Goal: Information Seeking & Learning: Learn about a topic

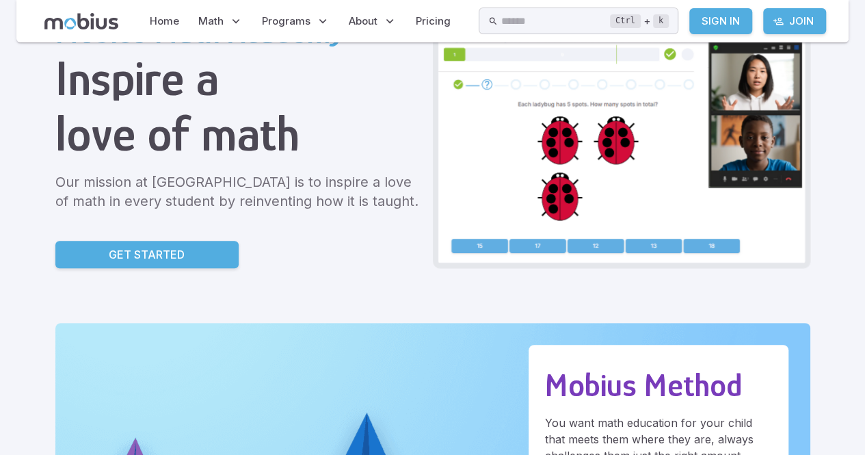
scroll to position [103, 0]
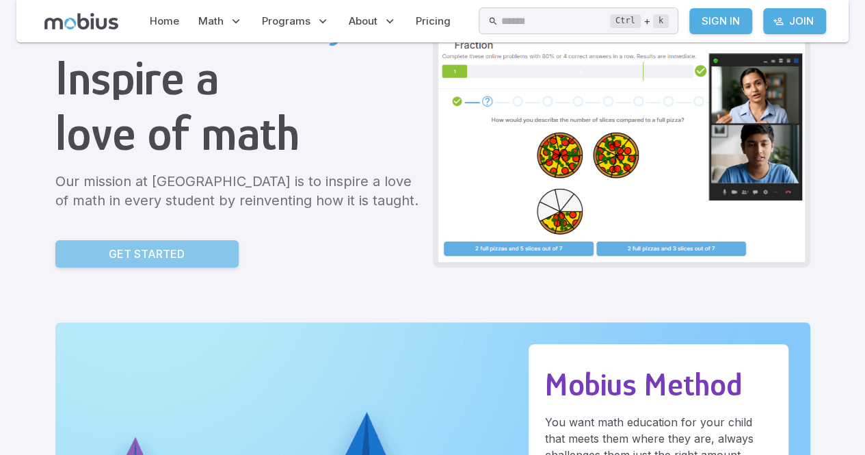
click at [159, 253] on p "Get Started" at bounding box center [147, 253] width 76 height 16
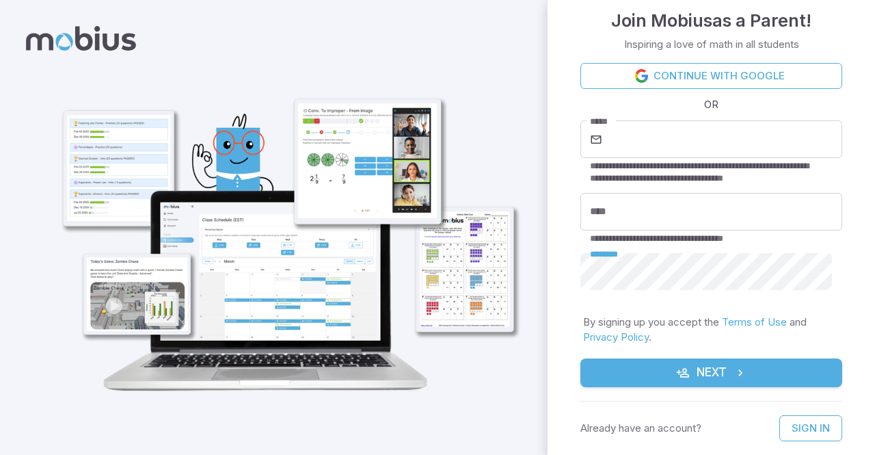
click at [570, 267] on div "**********" at bounding box center [711, 243] width 327 height 455
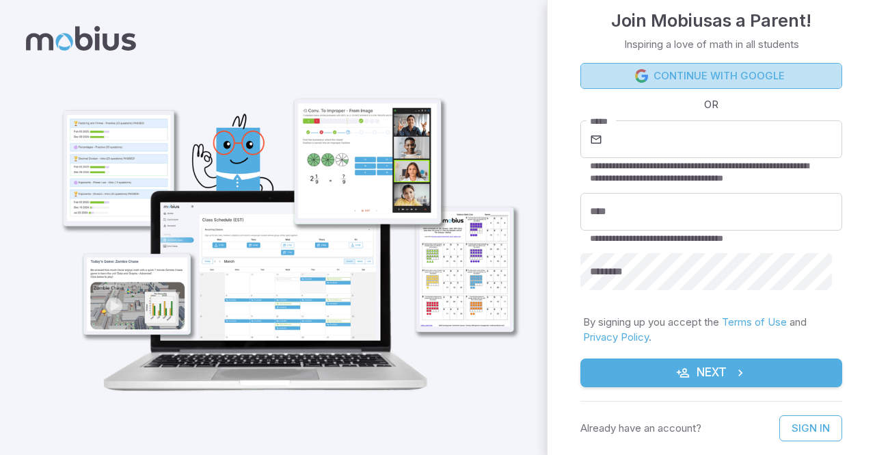
click at [719, 68] on link "Continue with Google" at bounding box center [711, 76] width 262 height 26
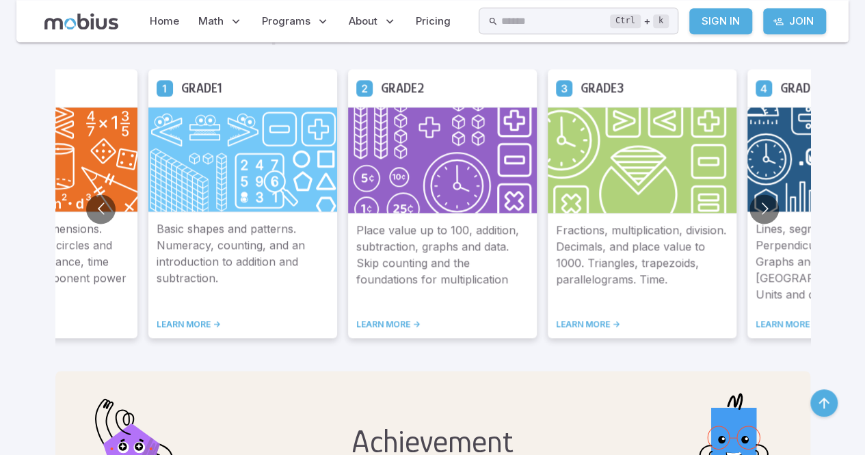
scroll to position [796, 0]
click at [764, 204] on button "Go to next slide" at bounding box center [763, 209] width 29 height 29
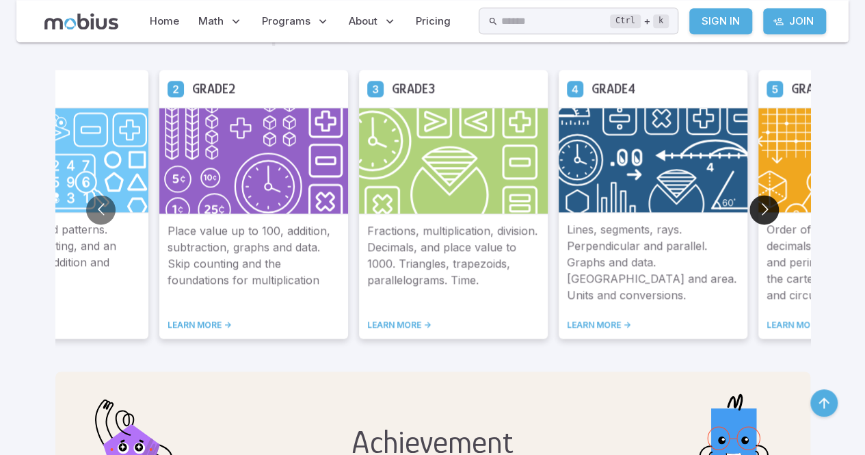
click at [764, 204] on button "Go to next slide" at bounding box center [763, 209] width 29 height 29
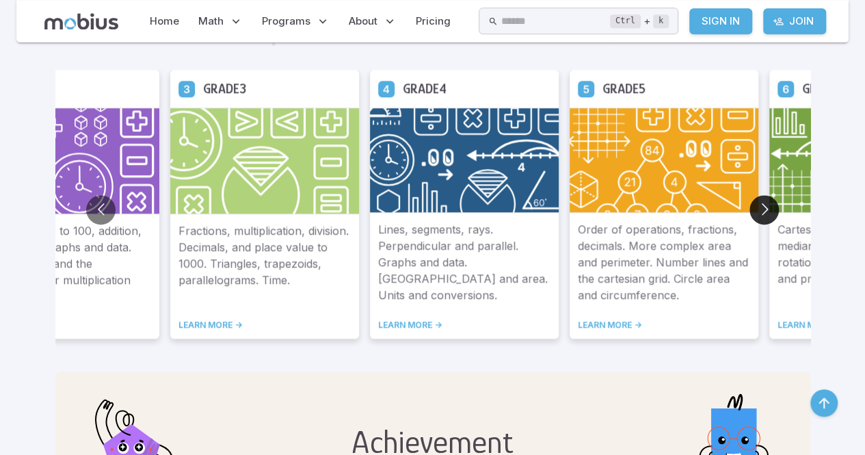
click at [764, 204] on button "Go to next slide" at bounding box center [763, 209] width 29 height 29
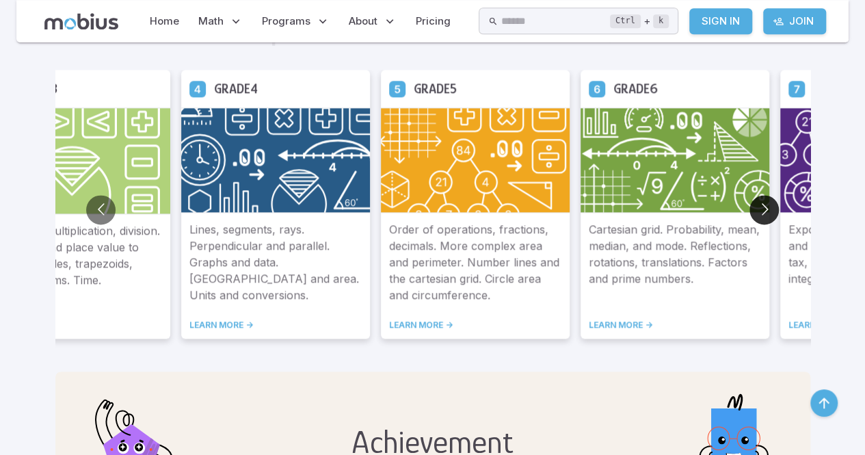
click at [764, 204] on button "Go to next slide" at bounding box center [763, 209] width 29 height 29
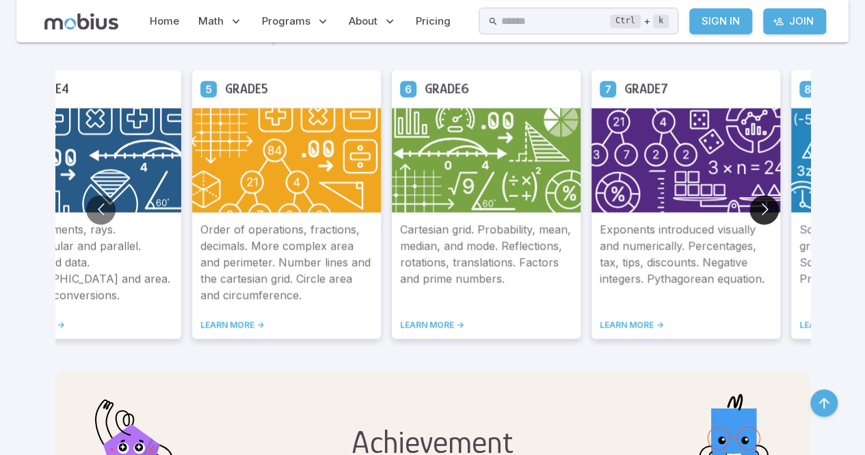
click at [764, 204] on button "Go to next slide" at bounding box center [763, 209] width 29 height 29
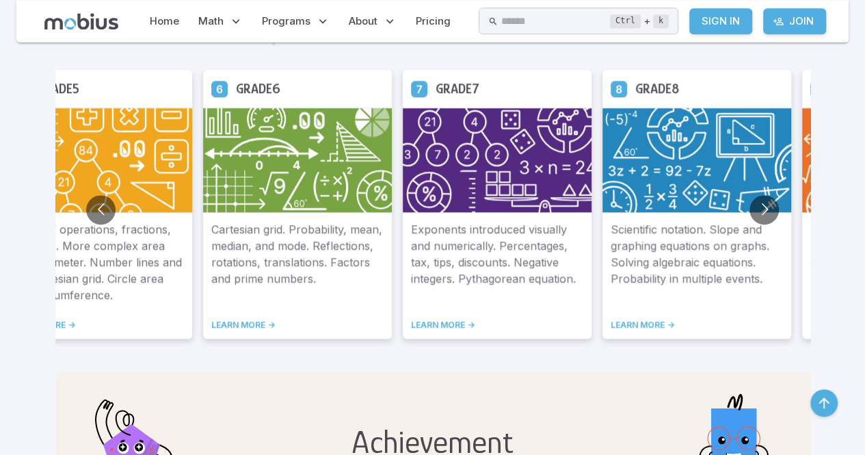
click at [301, 152] on img at bounding box center [297, 159] width 189 height 105
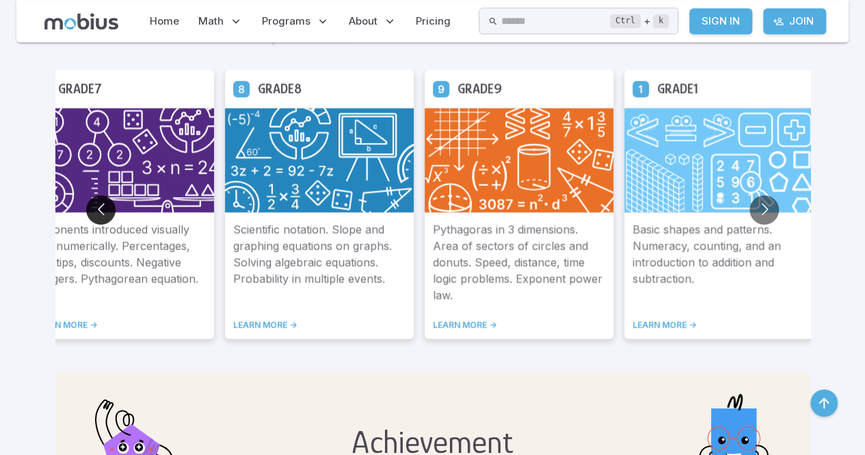
click at [101, 202] on button "Go to previous slide" at bounding box center [100, 209] width 29 height 29
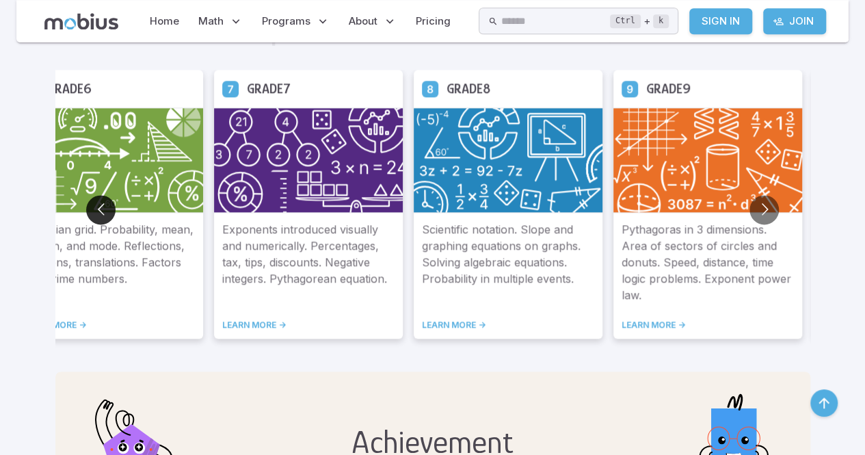
click at [101, 202] on button "Go to previous slide" at bounding box center [100, 209] width 29 height 29
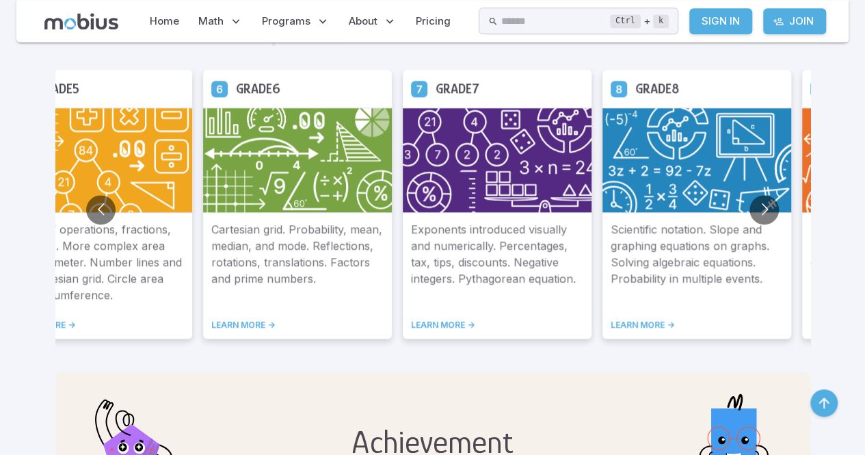
click at [340, 189] on img at bounding box center [297, 159] width 189 height 105
click at [245, 317] on div "Cartesian grid. Probability, mean, median, and mode. Reflections, rotations, tr…" at bounding box center [297, 276] width 189 height 126
click at [244, 319] on link "LEARN MORE ->" at bounding box center [297, 324] width 172 height 11
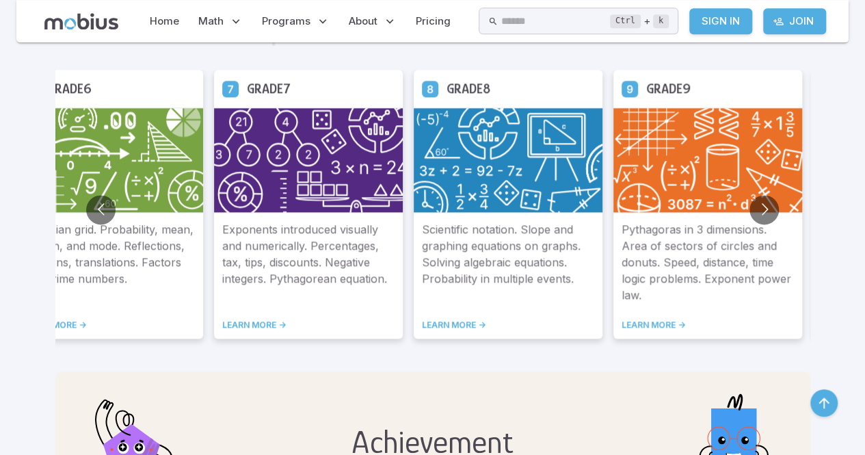
click at [70, 323] on link "LEARN MORE ->" at bounding box center [109, 324] width 172 height 11
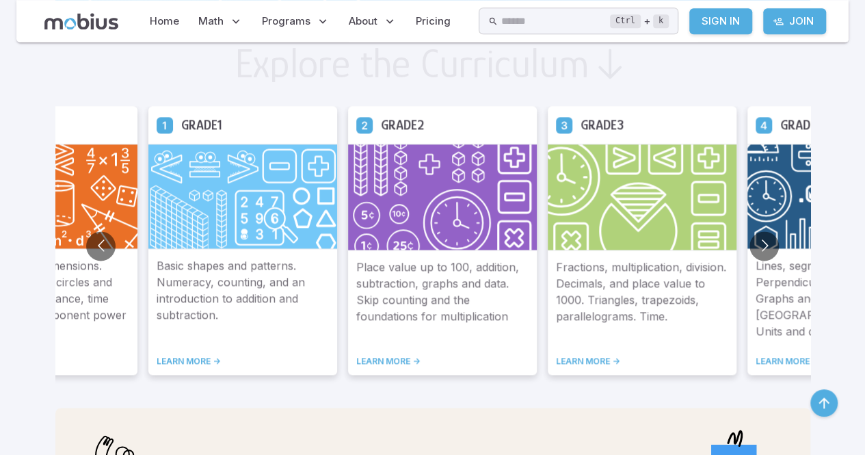
scroll to position [792, 0]
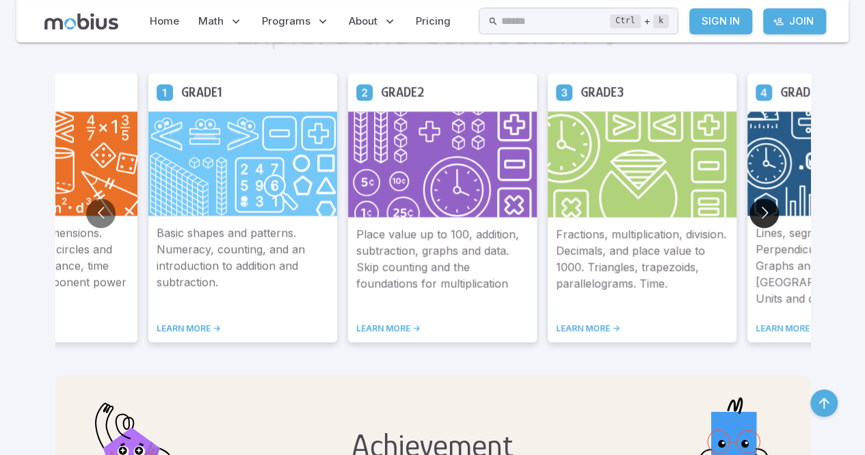
click at [757, 202] on button "Go to next slide" at bounding box center [763, 212] width 29 height 29
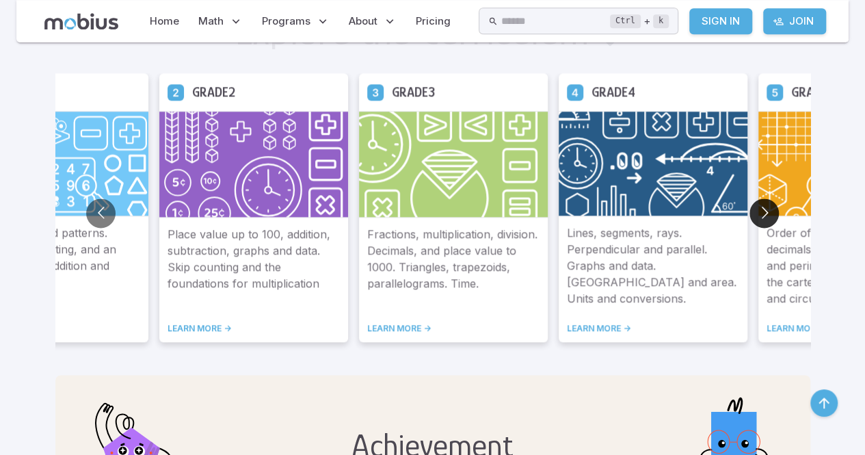
click at [757, 202] on button "Go to next slide" at bounding box center [763, 212] width 29 height 29
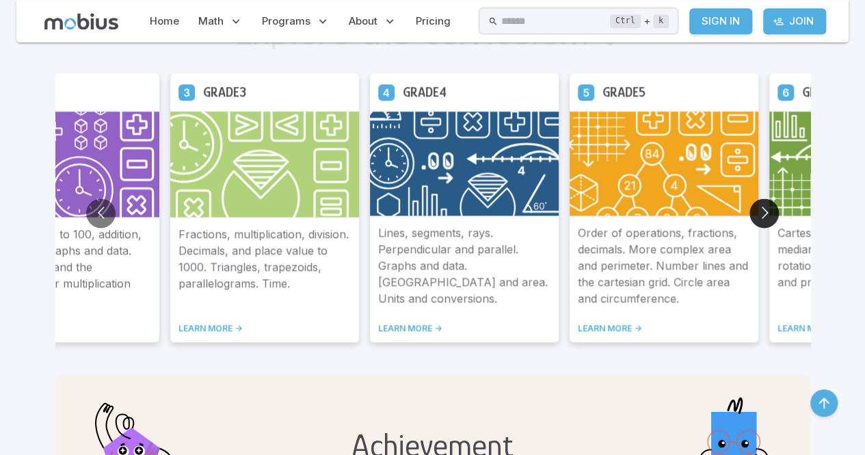
click at [766, 198] on button "Go to next slide" at bounding box center [763, 212] width 29 height 29
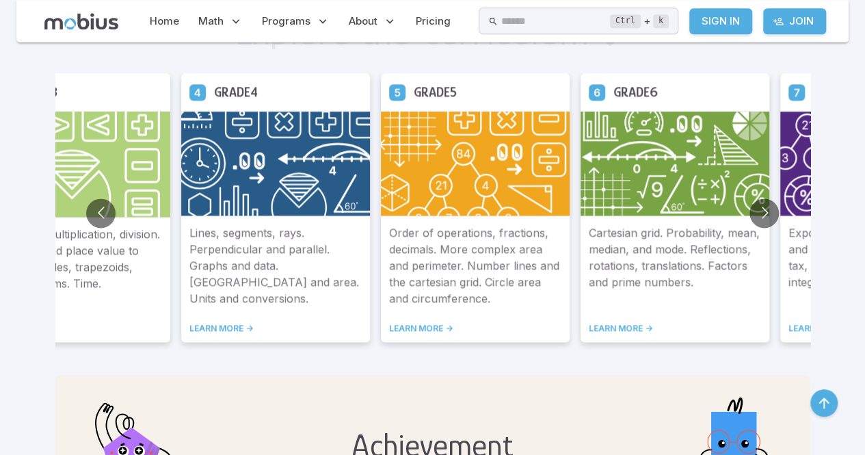
click at [628, 323] on link "LEARN MORE ->" at bounding box center [675, 328] width 172 height 11
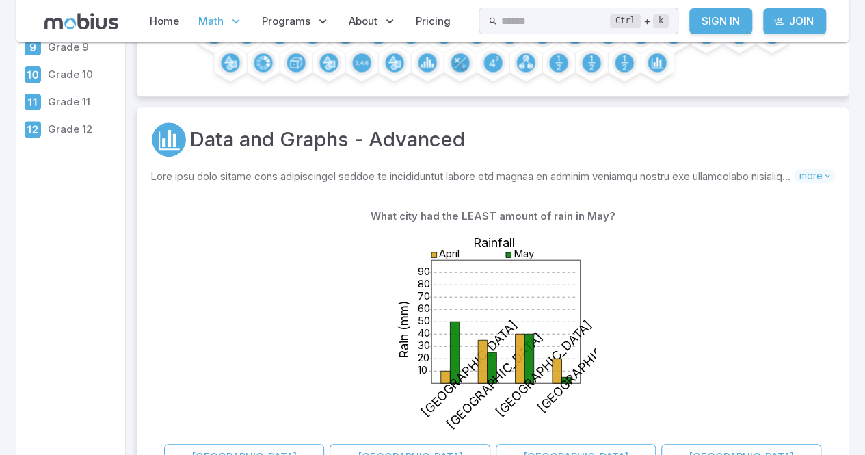
scroll to position [258, 0]
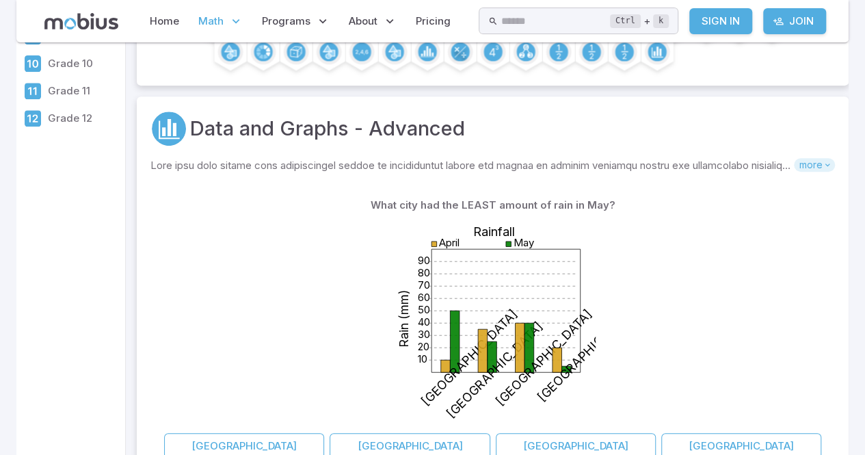
click at [812, 159] on span "more" at bounding box center [814, 165] width 41 height 14
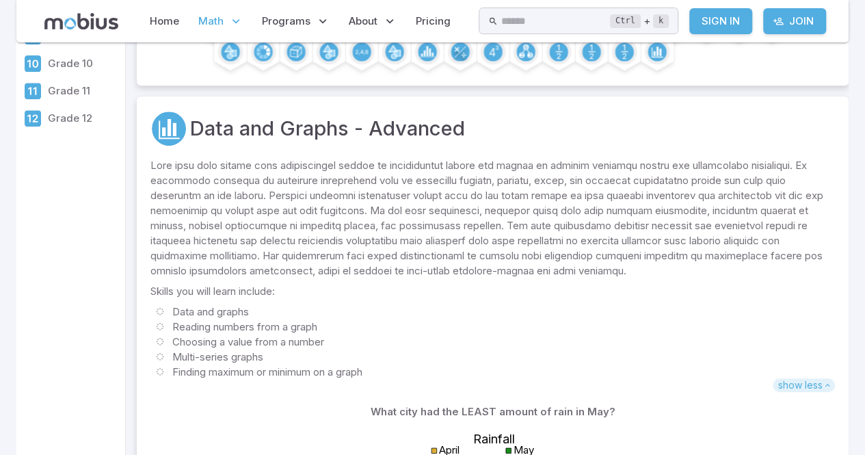
click at [797, 378] on span "show less" at bounding box center [804, 385] width 62 height 14
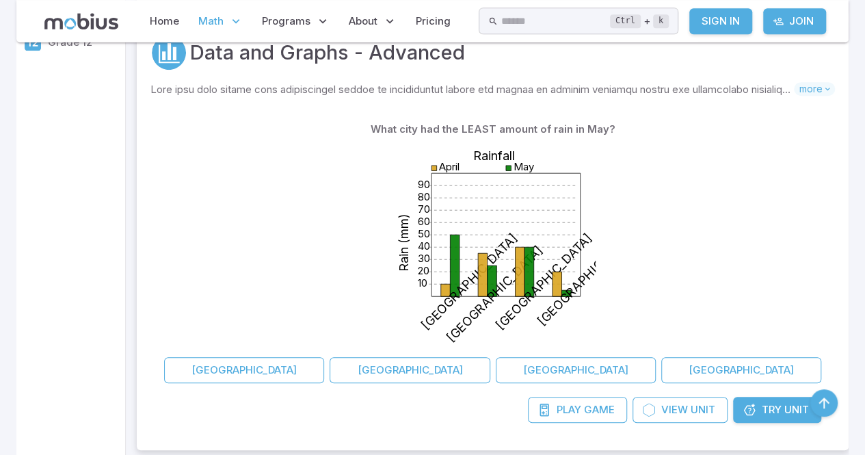
scroll to position [336, 0]
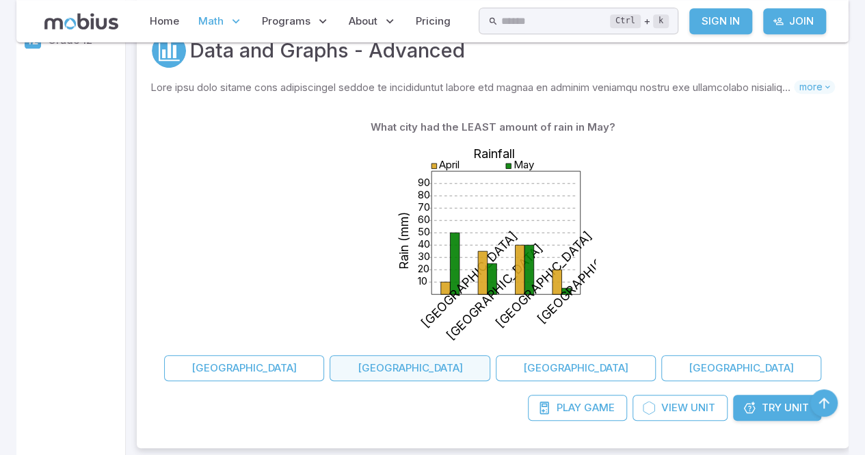
click at [401, 368] on button "[GEOGRAPHIC_DATA]" at bounding box center [410, 368] width 160 height 26
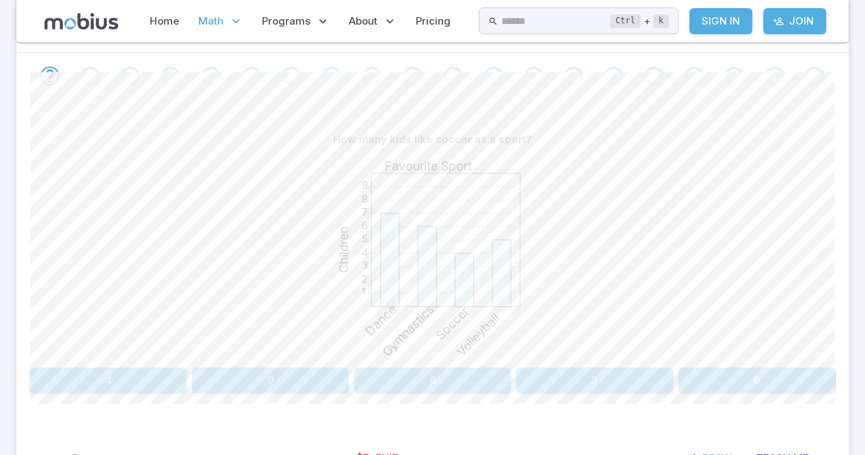
scroll to position [276, 0]
click at [168, 378] on button "4" at bounding box center [108, 379] width 157 height 26
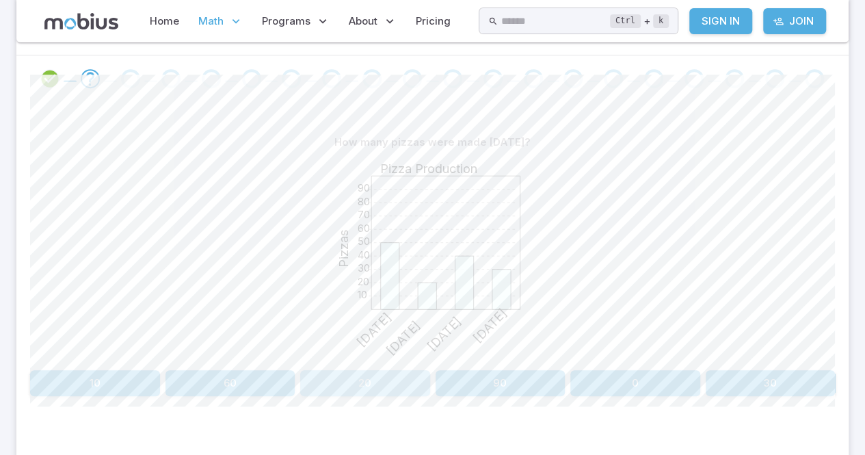
click at [401, 374] on button "20" at bounding box center [365, 383] width 130 height 26
click at [531, 382] on button "[DATE]" at bounding box center [533, 383] width 197 height 26
click at [493, 373] on button "Dance" at bounding box center [533, 383] width 197 height 26
click at [540, 378] on button "[US_STATE]" at bounding box center [432, 383] width 265 height 26
click at [597, 376] on button "6" at bounding box center [635, 383] width 130 height 26
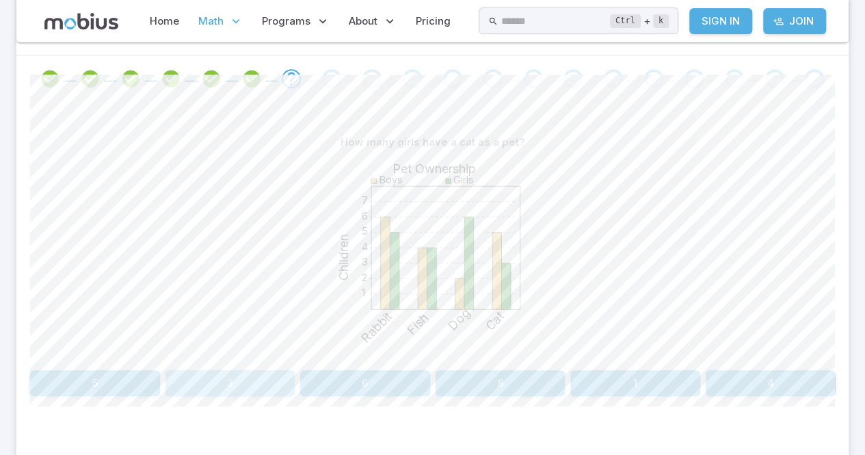
click at [241, 377] on button "3" at bounding box center [230, 383] width 130 height 26
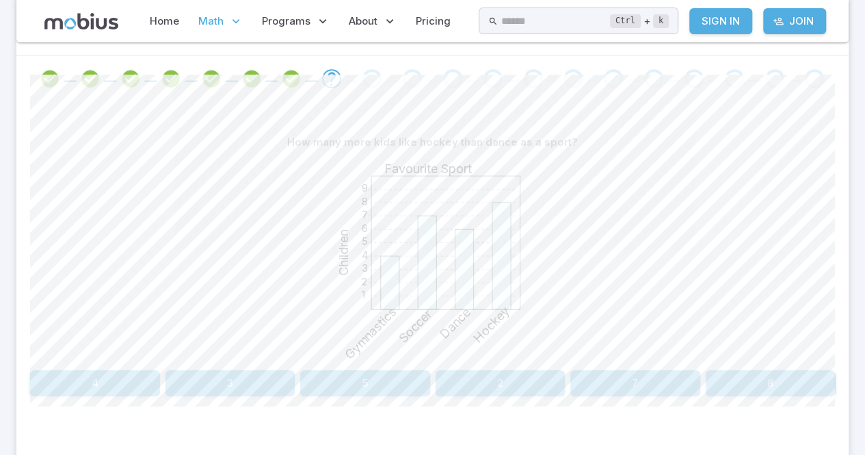
click at [506, 375] on button "2" at bounding box center [500, 383] width 130 height 26
click at [525, 374] on button "50" at bounding box center [500, 383] width 130 height 26
click at [756, 373] on button "30" at bounding box center [771, 383] width 130 height 26
click at [234, 378] on button "4" at bounding box center [230, 383] width 130 height 26
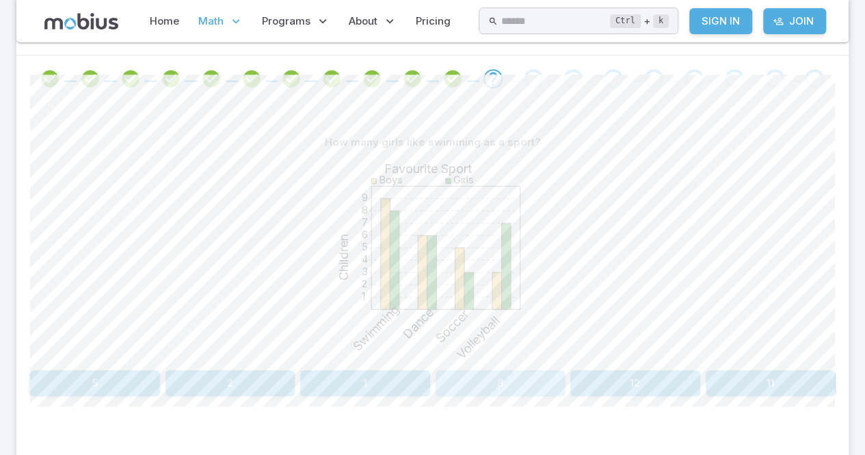
click at [499, 375] on button "8" at bounding box center [500, 383] width 130 height 26
click at [523, 374] on button "Dog" at bounding box center [533, 383] width 197 height 26
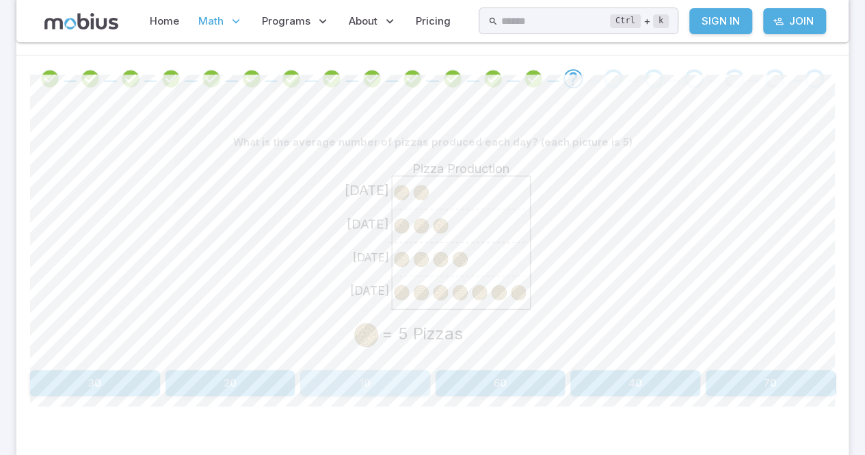
click at [366, 370] on button "10" at bounding box center [365, 383] width 130 height 26
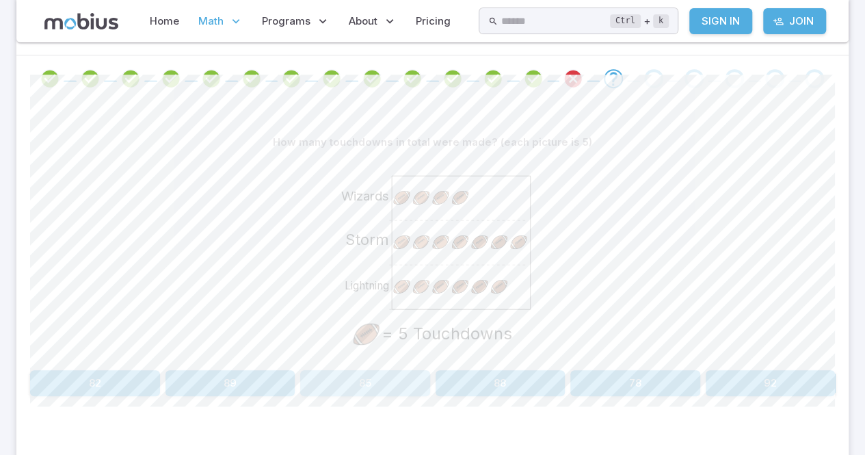
click at [394, 373] on button "85" at bounding box center [365, 383] width 130 height 26
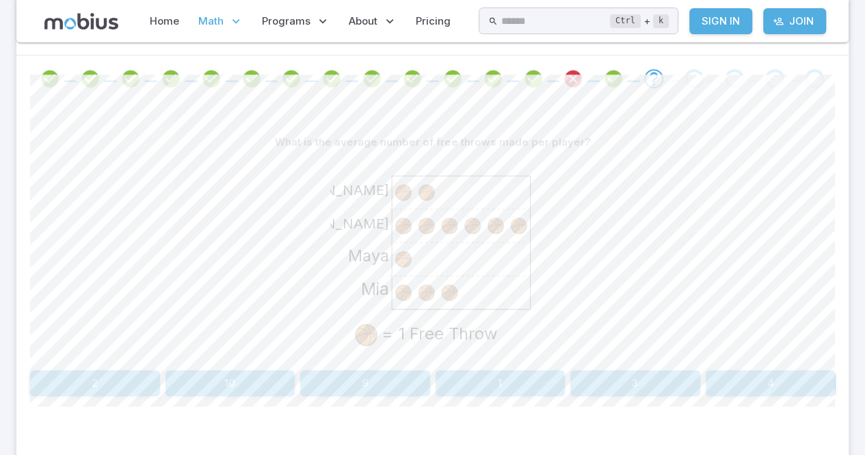
click at [418, 150] on div "What is the average number of free throws made per player?" at bounding box center [432, 142] width 805 height 26
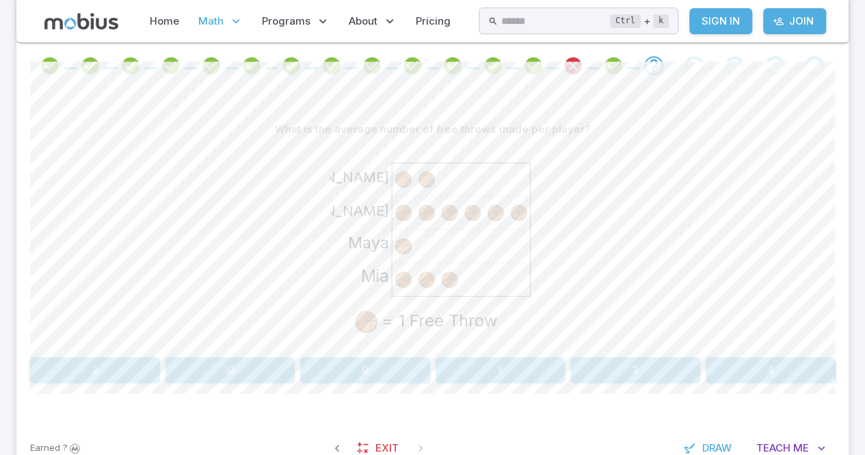
scroll to position [288, 0]
click at [671, 356] on button "3" at bounding box center [635, 367] width 130 height 26
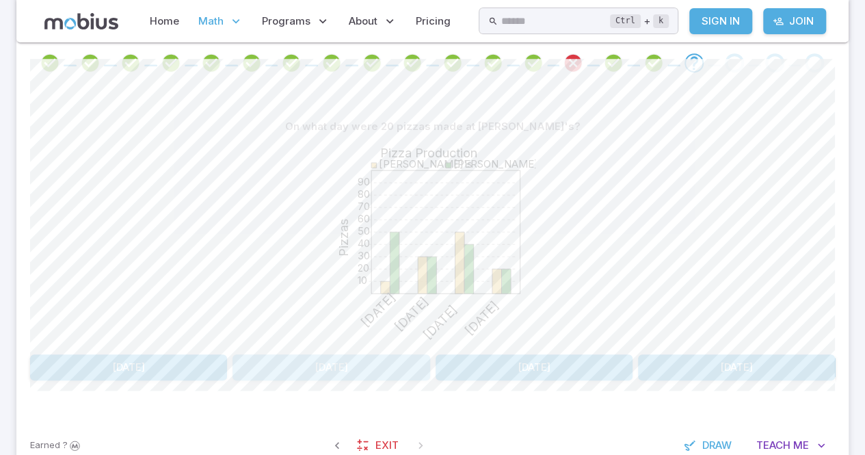
click at [372, 365] on button "[DATE]" at bounding box center [330, 367] width 197 height 26
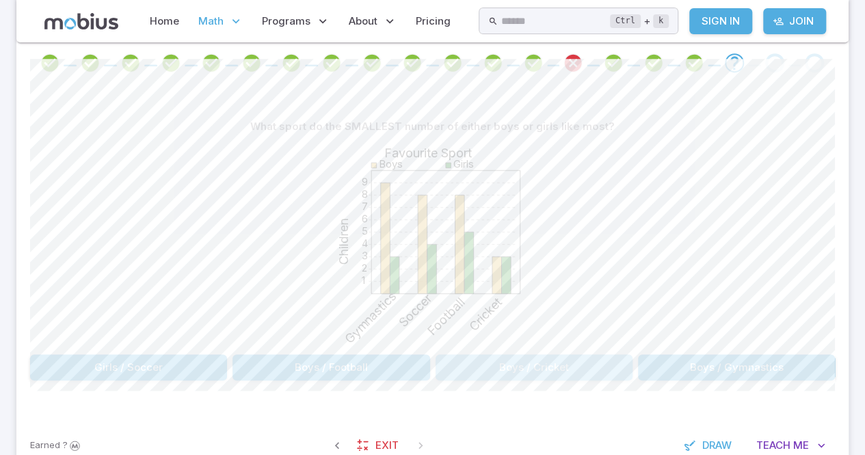
click at [479, 356] on button "Boys / Cricket" at bounding box center [533, 367] width 197 height 26
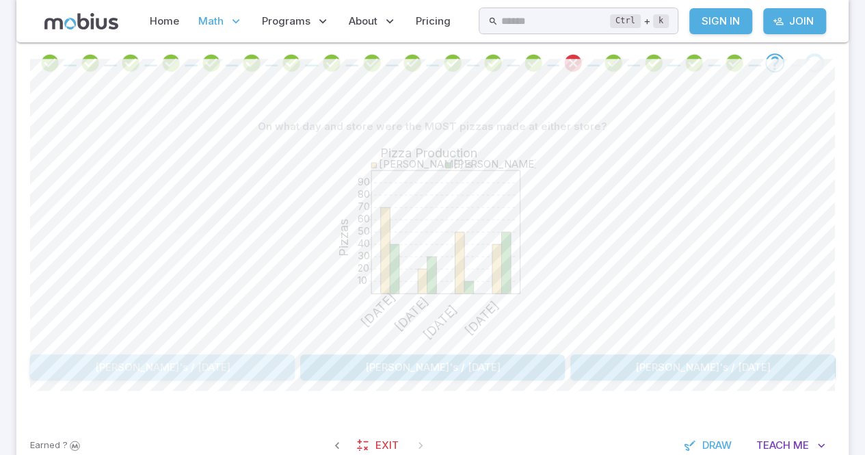
click at [224, 365] on button "[PERSON_NAME]'s / [DATE]" at bounding box center [162, 367] width 265 height 26
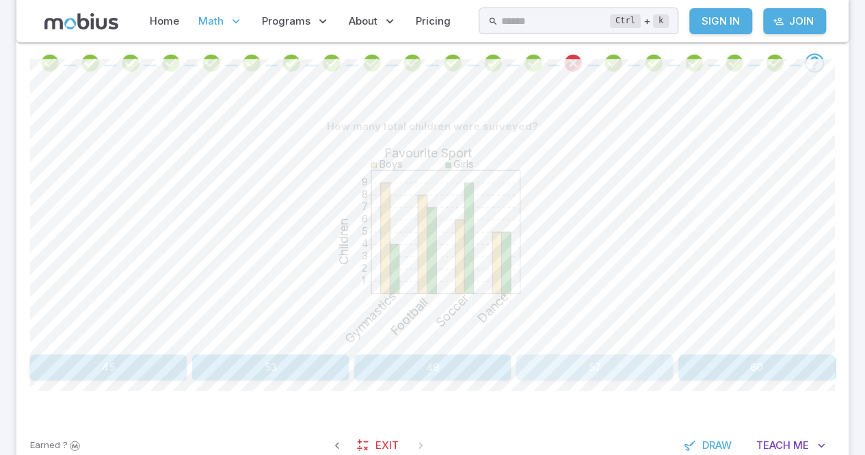
click at [598, 362] on button "57" at bounding box center [594, 367] width 157 height 26
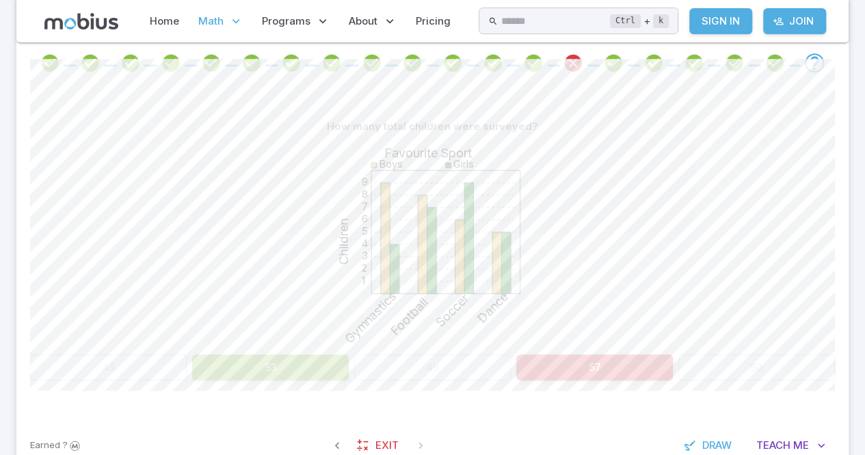
click at [659, 296] on div "1 2 3 4 5 6 7 8 9 Favourite Sport Children Boys Girls Gymnastics Football Socce…" at bounding box center [432, 243] width 805 height 209
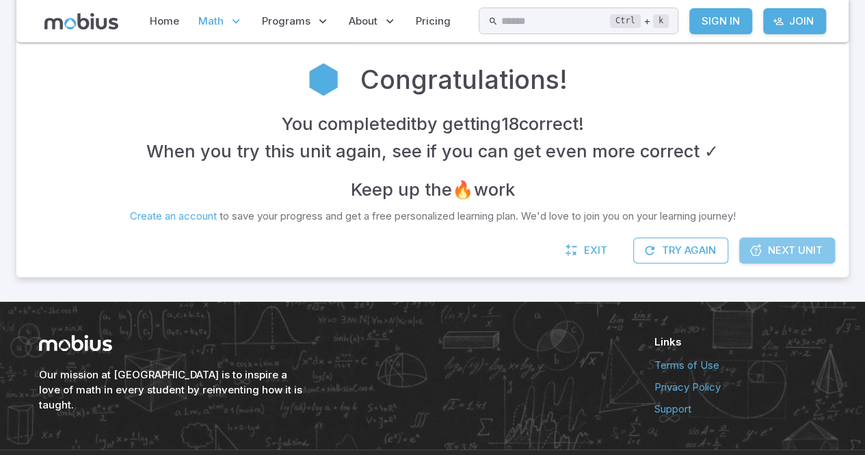
click at [790, 239] on link "Next Unit" at bounding box center [787, 250] width 96 height 26
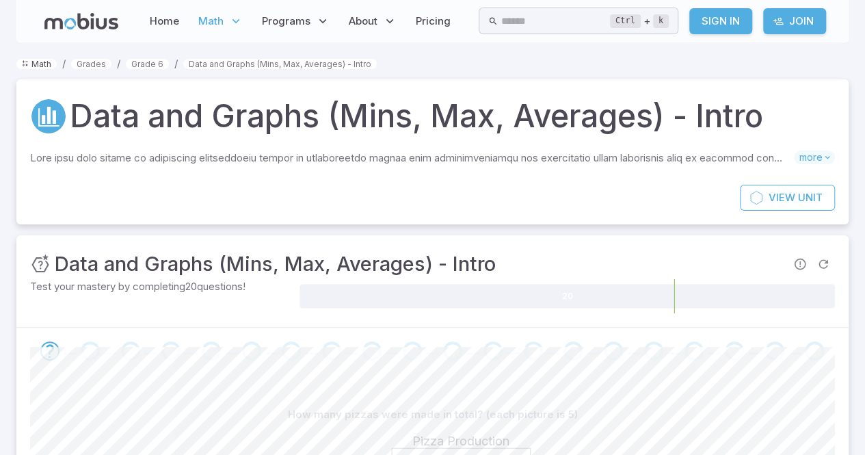
click at [40, 60] on link "Math" at bounding box center [36, 64] width 40 height 10
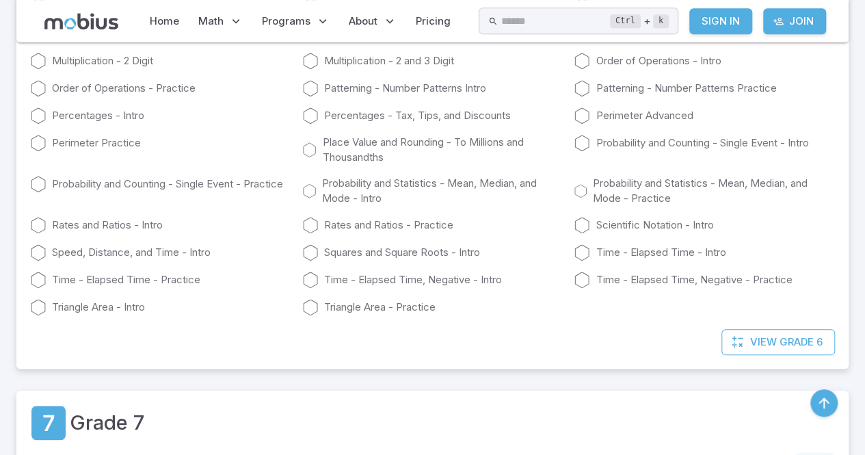
scroll to position [3129, 0]
click at [40, 96] on icon at bounding box center [38, 87] width 16 height 16
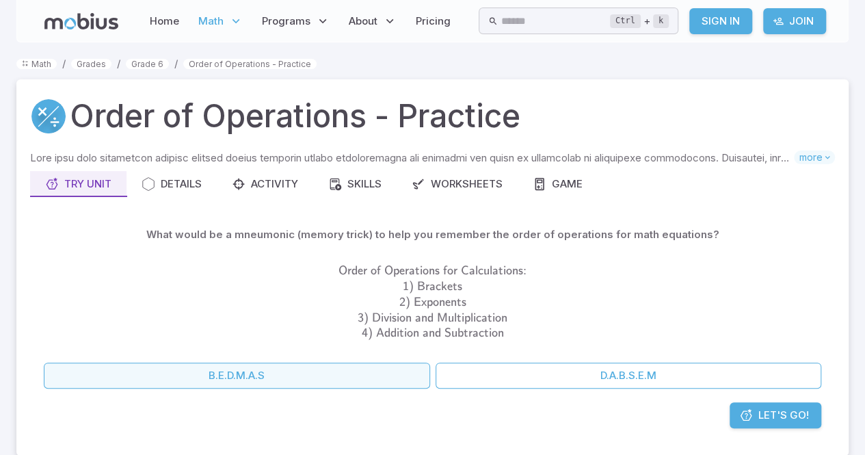
click at [405, 378] on button "B.E.D.M.A.S" at bounding box center [237, 375] width 386 height 26
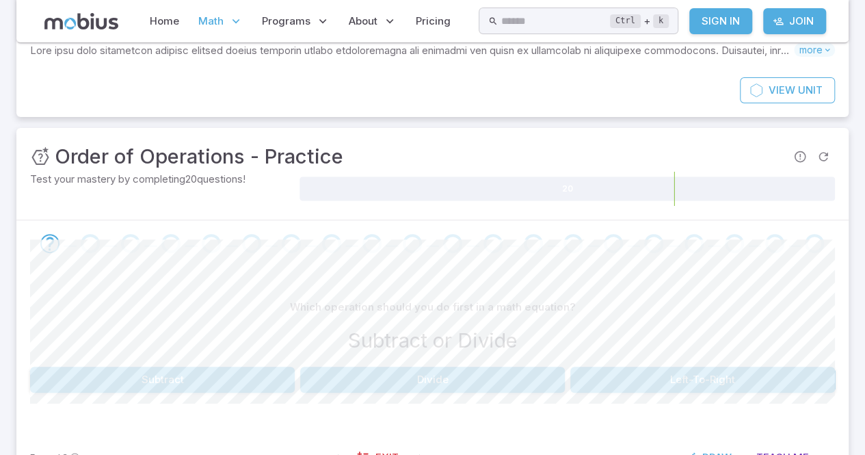
scroll to position [126, 0]
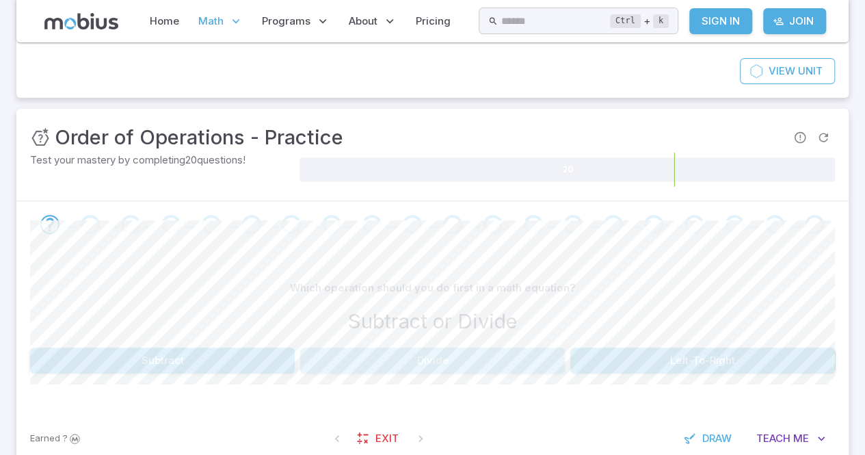
click at [459, 362] on button "Divide" at bounding box center [432, 360] width 265 height 26
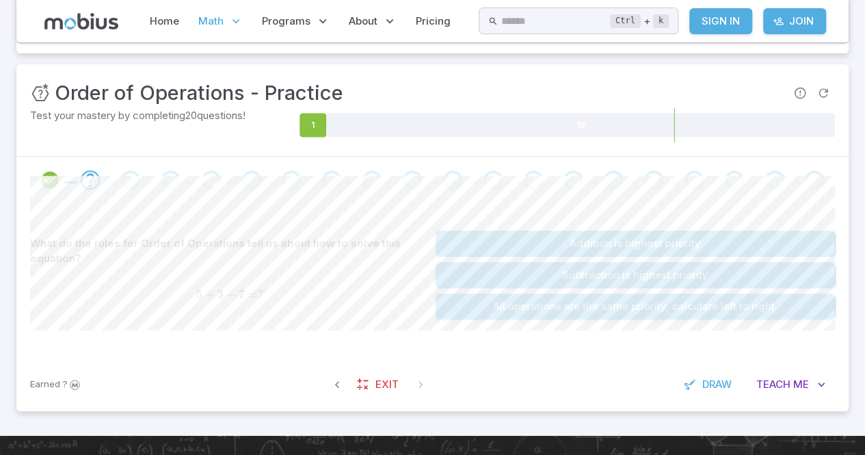
scroll to position [178, 0]
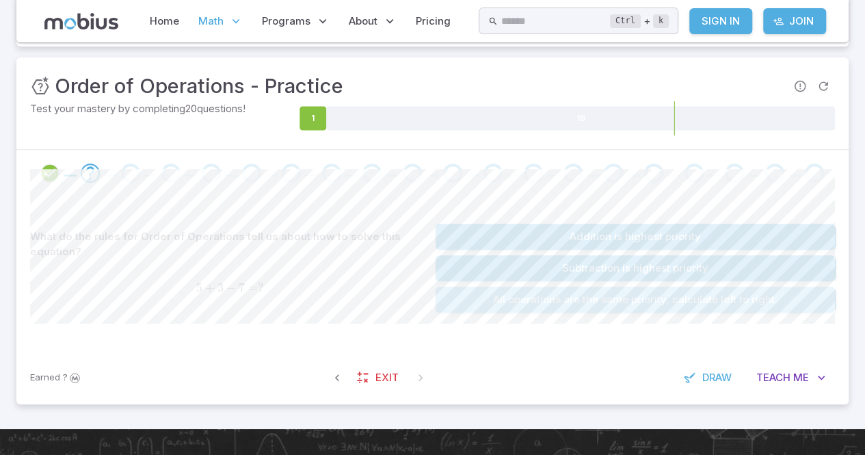
click at [662, 297] on button "All operations are the same priority, calculate left to right." at bounding box center [635, 299] width 400 height 26
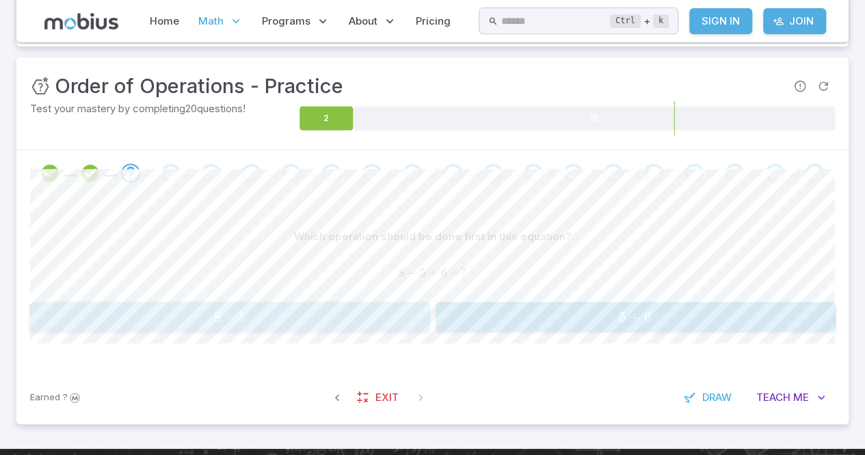
click at [382, 308] on span "8 − 5" at bounding box center [229, 316] width 391 height 17
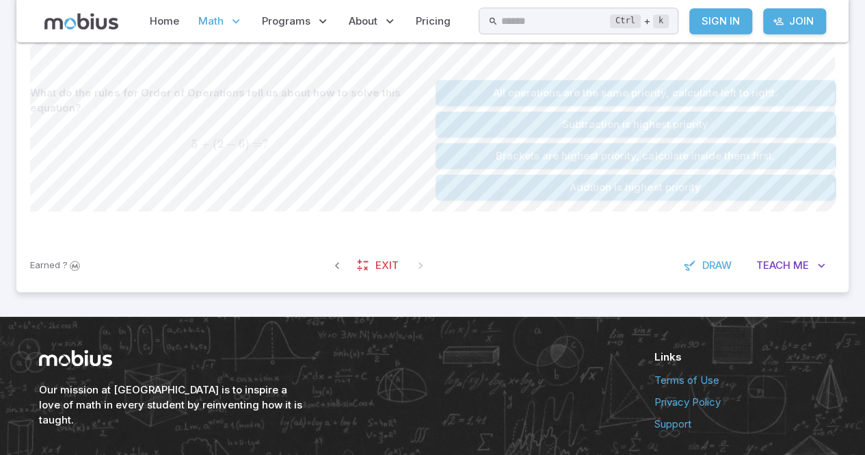
scroll to position [320, 0]
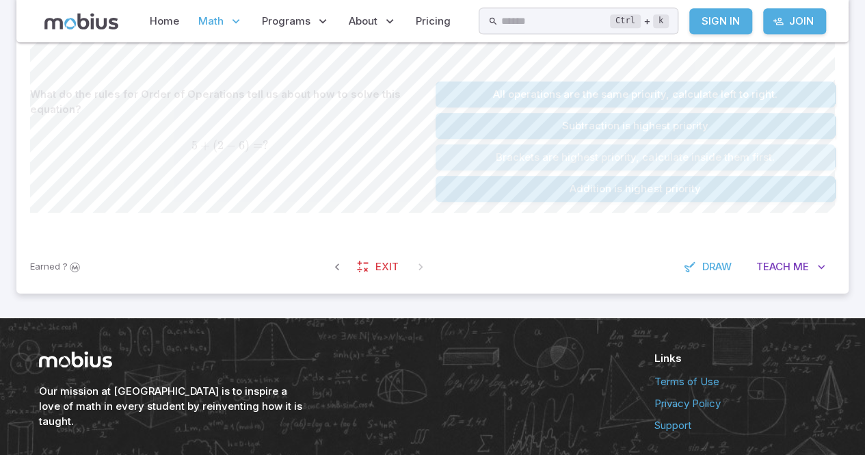
click at [580, 149] on button "Brackets are highest priority, calculate inside them first." at bounding box center [635, 157] width 400 height 26
click at [649, 196] on button "All operations are the same priority, calculate left to right." at bounding box center [635, 189] width 400 height 26
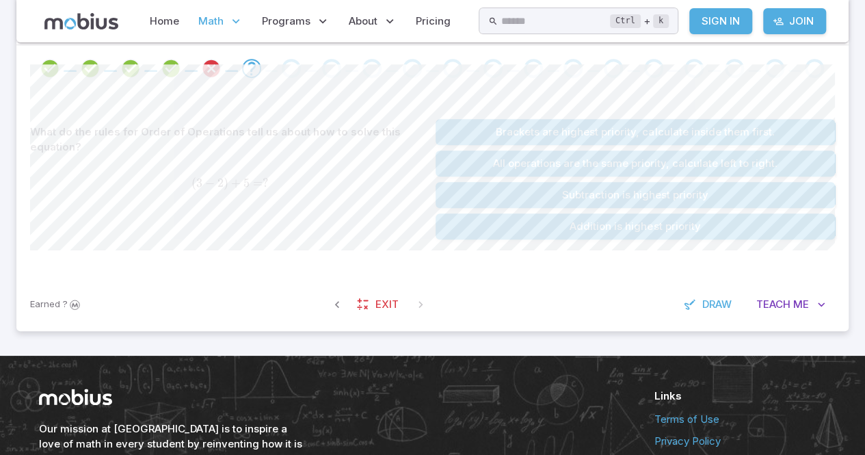
scroll to position [282, 0]
click at [586, 126] on button "Brackets are highest priority, calculate inside them first." at bounding box center [635, 133] width 400 height 26
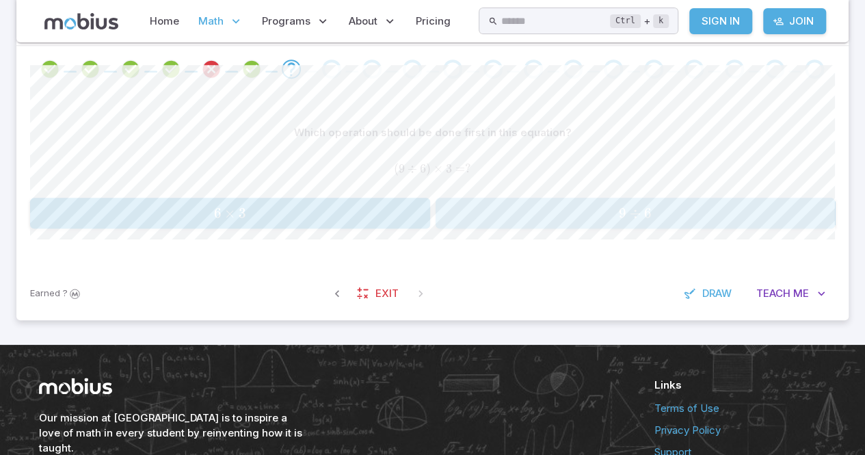
click at [492, 209] on span "9 ÷ 6" at bounding box center [635, 212] width 391 height 17
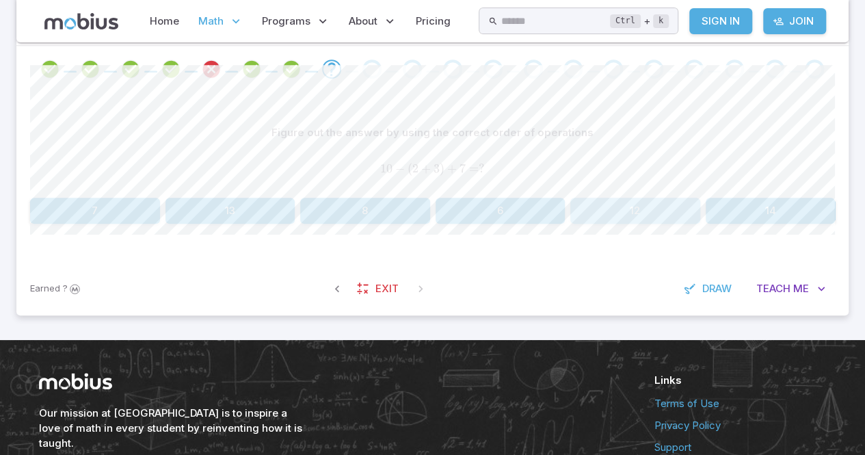
click at [665, 209] on button "12" at bounding box center [635, 211] width 130 height 26
click at [632, 198] on button "2" at bounding box center [635, 211] width 130 height 26
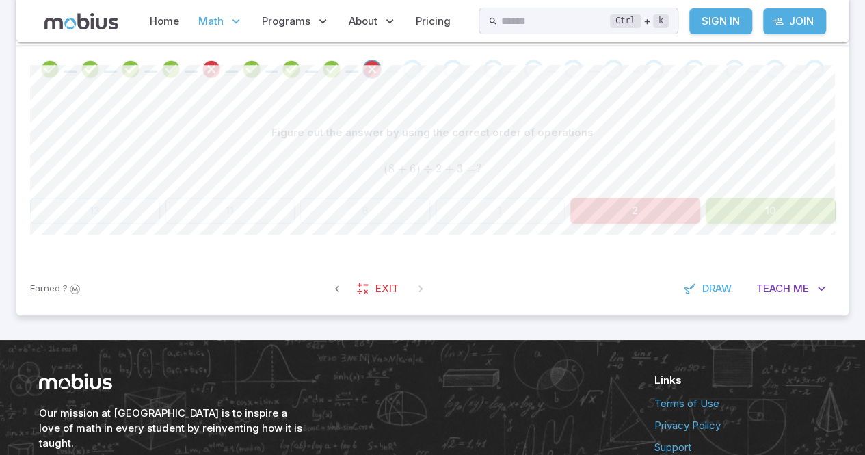
click at [634, 198] on button "2" at bounding box center [635, 211] width 130 height 26
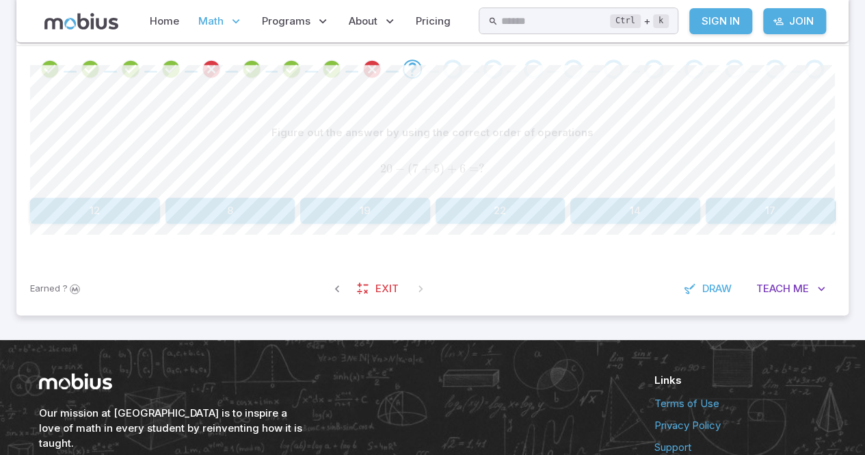
click at [600, 196] on div "Figure out the answer by using the correct order of operations 20 − ( 7 + 5 ) +…" at bounding box center [432, 172] width 805 height 104
click at [617, 200] on button "14" at bounding box center [635, 211] width 130 height 26
click at [481, 170] on span "8 + 5 × 7 + 3 = ?" at bounding box center [432, 168] width 805 height 15
click at [489, 198] on button "46" at bounding box center [500, 211] width 130 height 26
click at [515, 202] on button "34" at bounding box center [500, 211] width 130 height 26
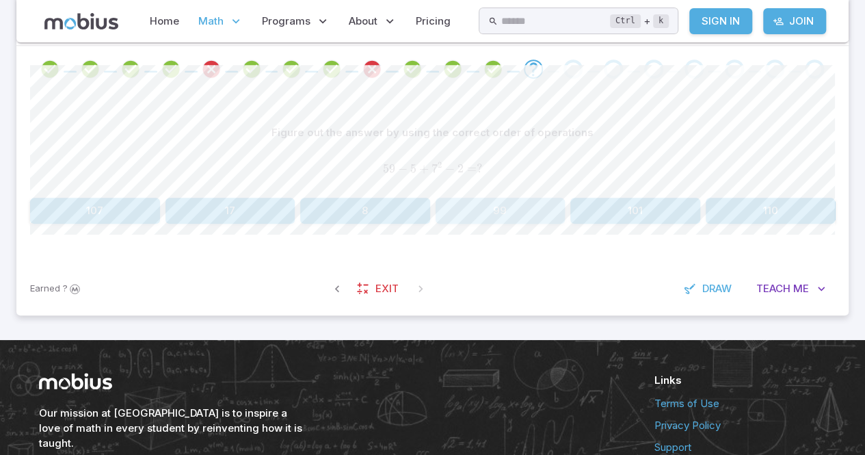
click at [522, 200] on button "99" at bounding box center [500, 211] width 130 height 26
click at [515, 202] on button "9" at bounding box center [500, 211] width 130 height 26
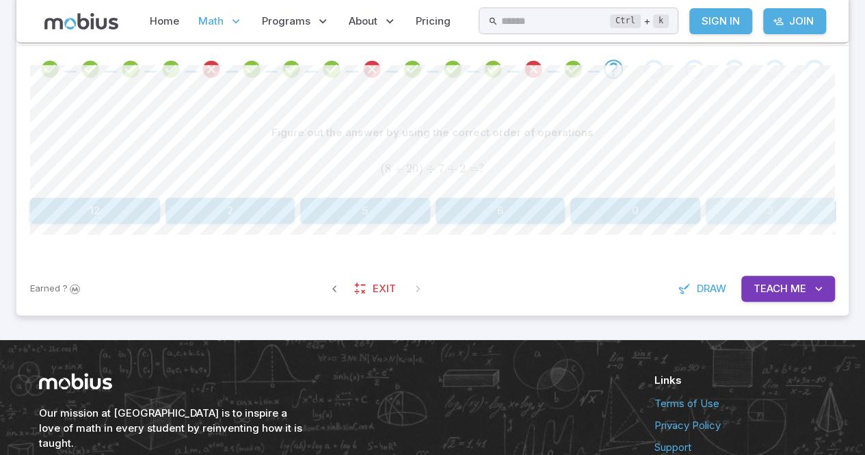
click at [756, 209] on button "3" at bounding box center [771, 211] width 130 height 26
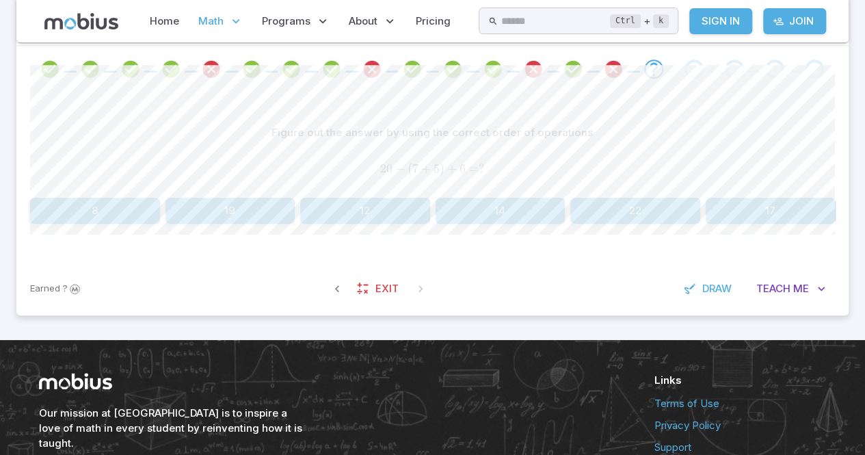
click at [507, 198] on div "Figure out the answer by using the correct order of operations 20 − ( 7 + 5 ) +…" at bounding box center [432, 172] width 805 height 104
click at [507, 198] on button "14" at bounding box center [500, 211] width 130 height 26
click at [97, 199] on button "27" at bounding box center [95, 211] width 130 height 26
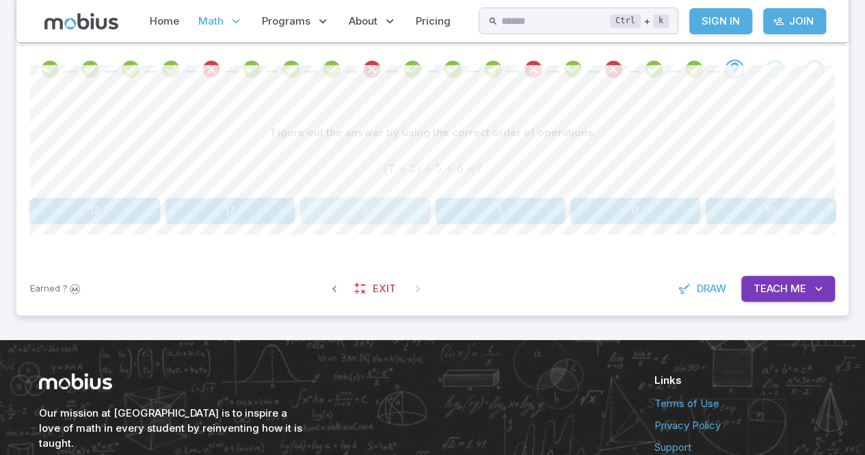
click at [391, 199] on button "8" at bounding box center [365, 211] width 130 height 26
click at [354, 202] on button "26" at bounding box center [365, 211] width 130 height 26
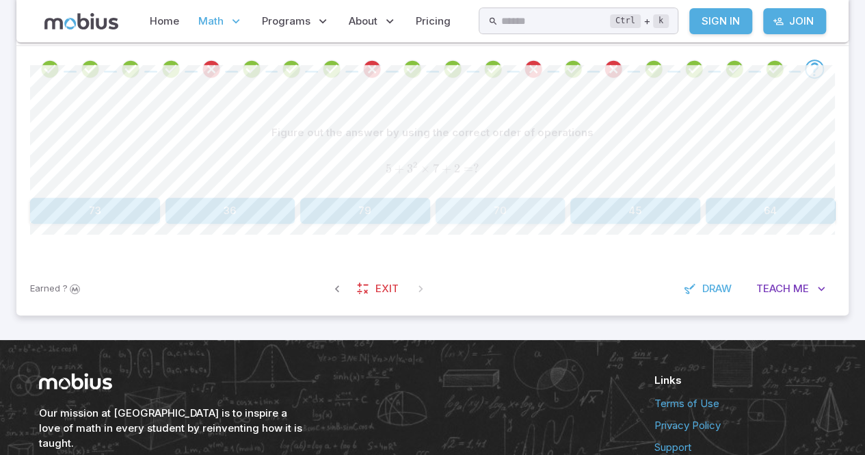
click at [514, 202] on button "70" at bounding box center [500, 211] width 130 height 26
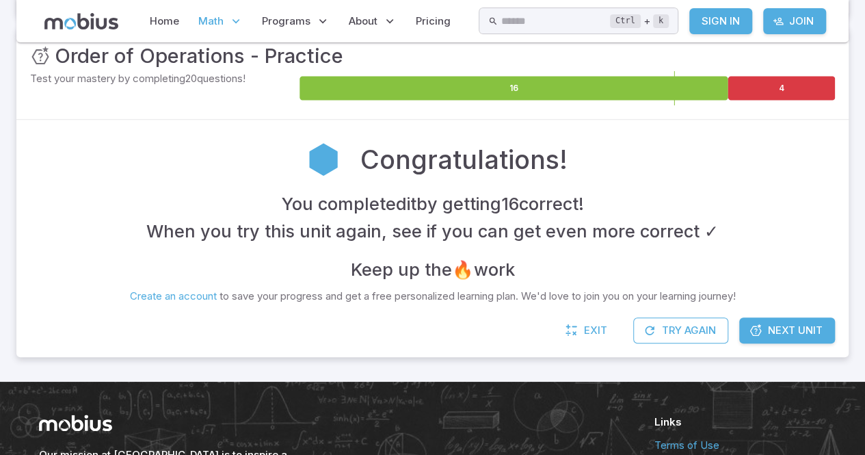
scroll to position [222, 0]
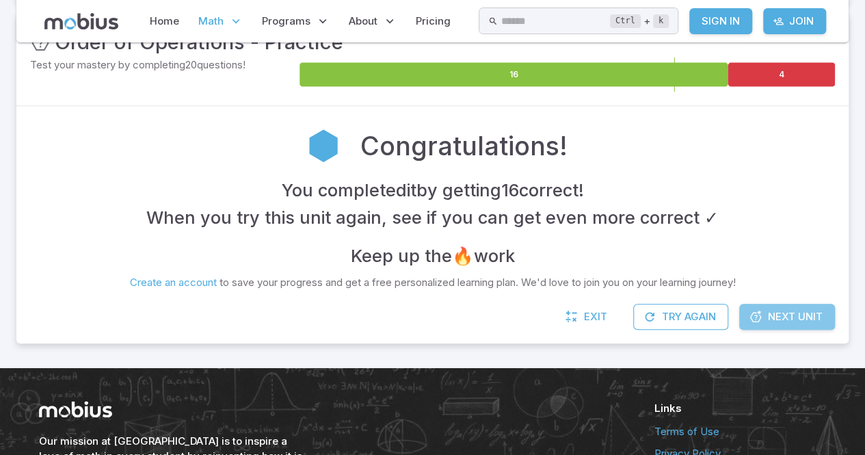
click at [780, 309] on span "Next Unit" at bounding box center [795, 316] width 55 height 15
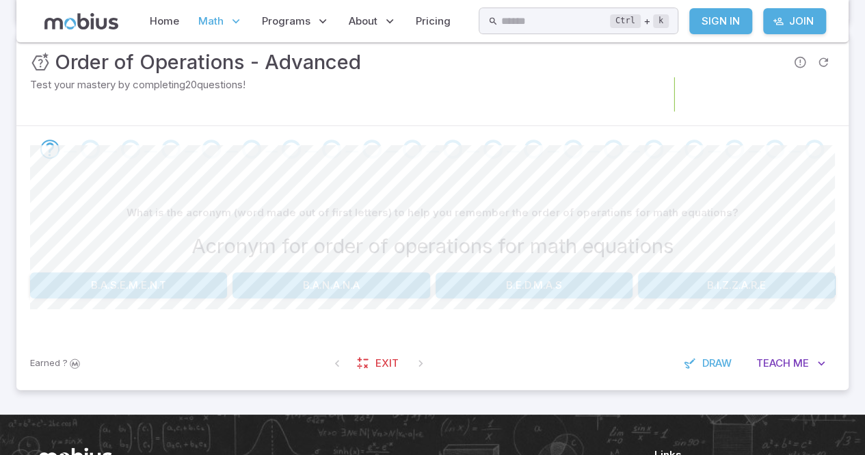
scroll to position [203, 0]
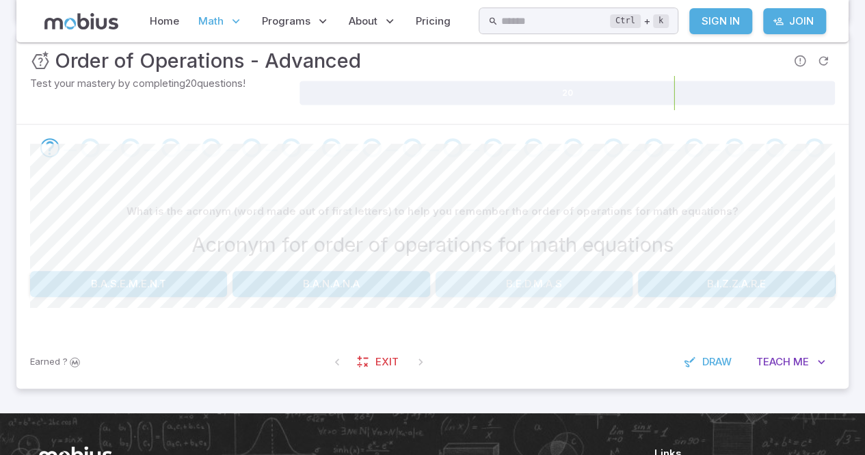
click at [561, 274] on button "B.E.D.M.A.S" at bounding box center [533, 284] width 197 height 26
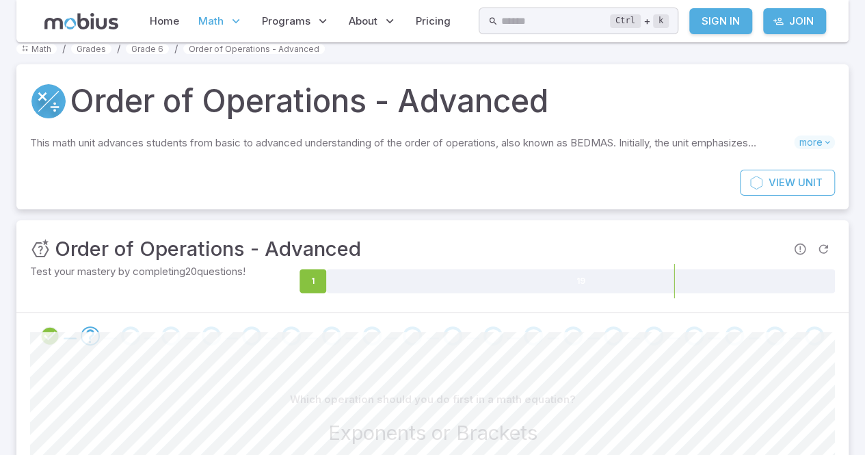
scroll to position [0, 0]
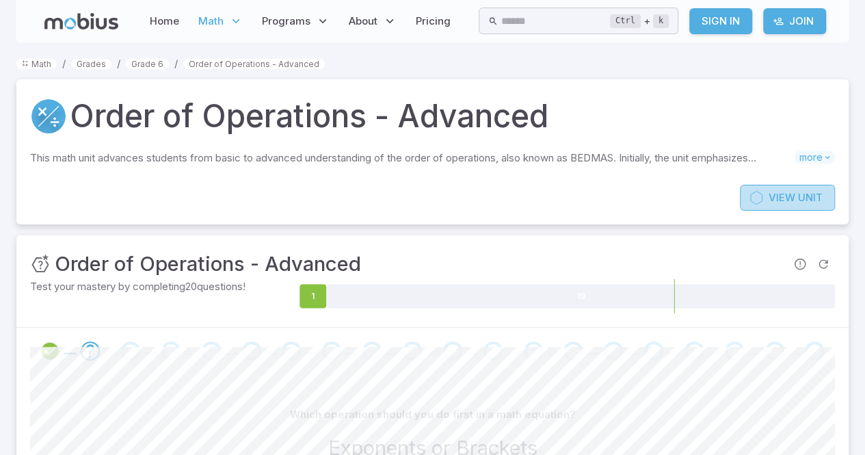
click at [786, 193] on span "View" at bounding box center [781, 197] width 27 height 15
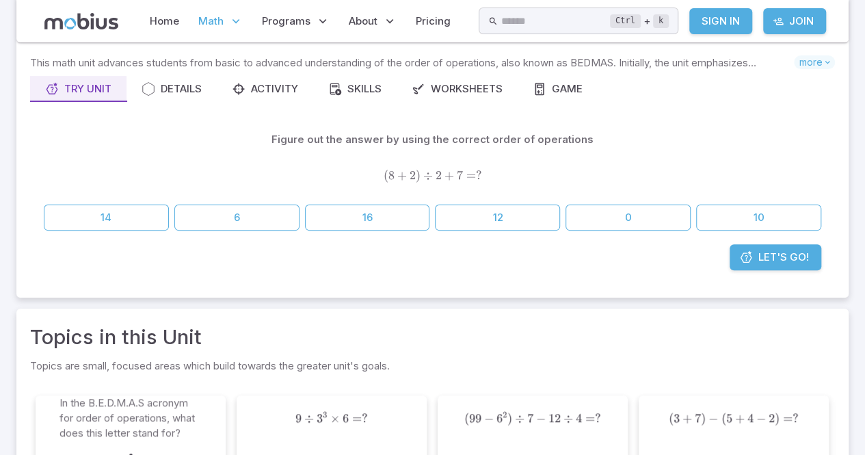
scroll to position [96, 0]
